Goal: Task Accomplishment & Management: Manage account settings

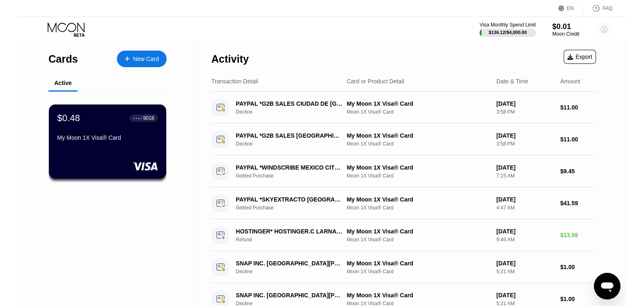
click at [596, 32] on circle at bounding box center [604, 29] width 17 height 17
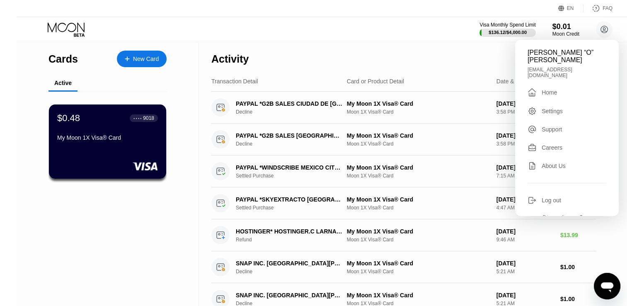
click at [542, 197] on div "Log out" at bounding box center [551, 200] width 19 height 7
